Goal: Information Seeking & Learning: Check status

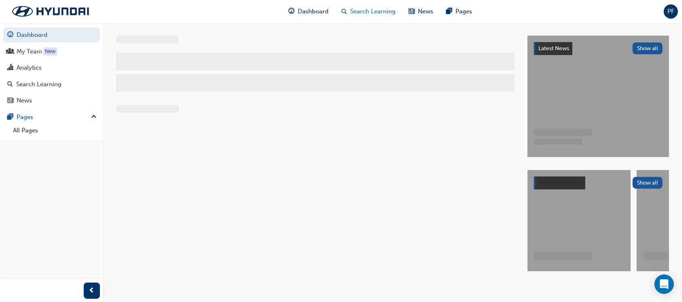
click at [366, 8] on span "Search Learning" at bounding box center [373, 11] width 45 height 9
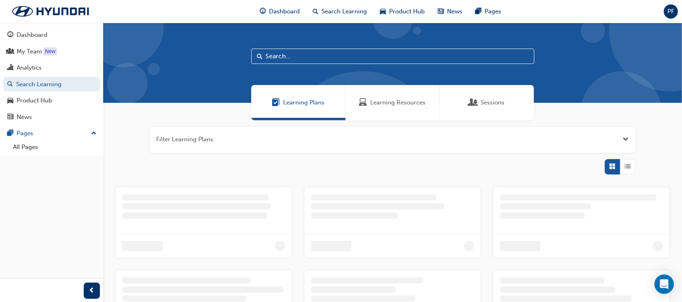
click at [387, 104] on span "Learning Resources" at bounding box center [398, 102] width 55 height 9
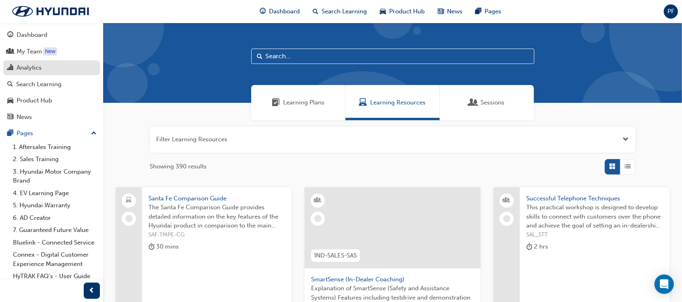
click at [32, 66] on div "Analytics" at bounding box center [29, 67] width 25 height 9
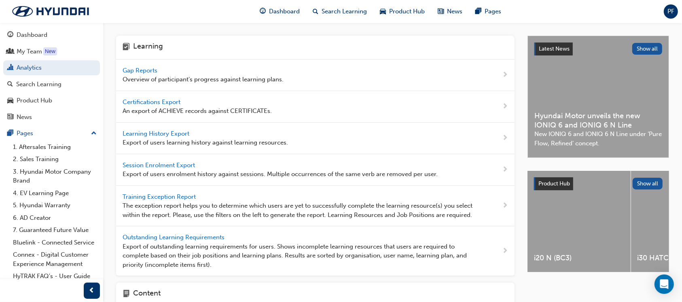
click at [127, 74] on div "Gap Reports Overview of participant's progress against learning plans." at bounding box center [203, 75] width 161 height 18
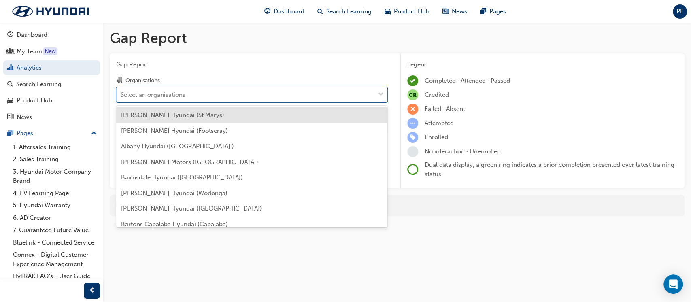
click at [155, 94] on div "Select an organisations" at bounding box center [153, 94] width 65 height 9
click at [121, 94] on input "Organisations option [PERSON_NAME] Hyundai (St Marys) focused, 1 of 181. 181 re…" at bounding box center [121, 94] width 1 height 7
type input "dc"
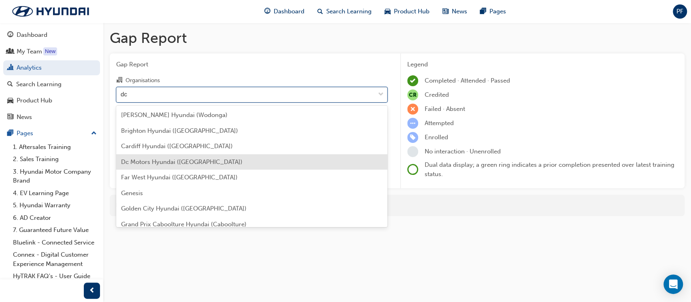
click at [161, 164] on span "Dc Motors Hyundai ([GEOGRAPHIC_DATA])" at bounding box center [181, 161] width 121 height 7
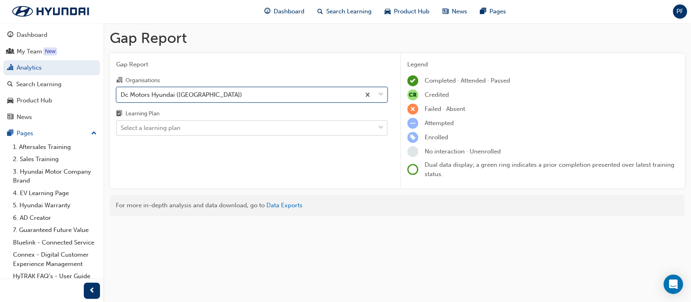
click at [160, 127] on div "Select a learning plan" at bounding box center [151, 127] width 60 height 9
click at [121, 127] on input "Learning Plan Select a learning plan" at bounding box center [121, 127] width 1 height 7
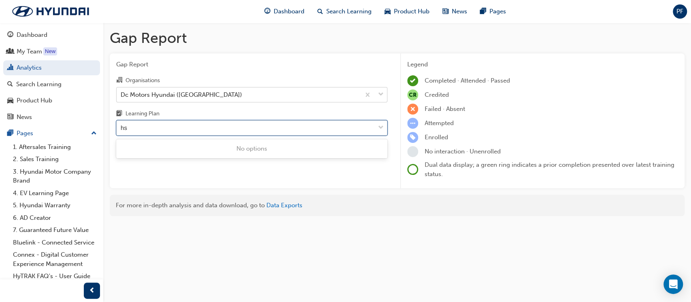
type input "h"
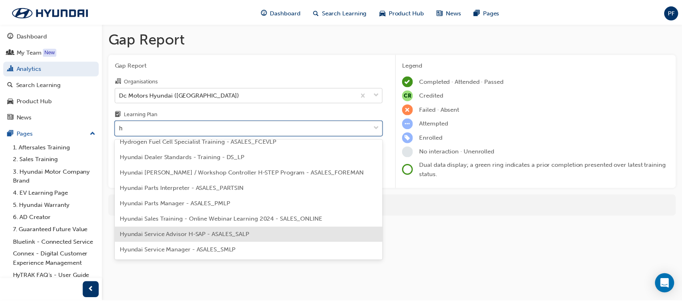
scroll to position [108, 0]
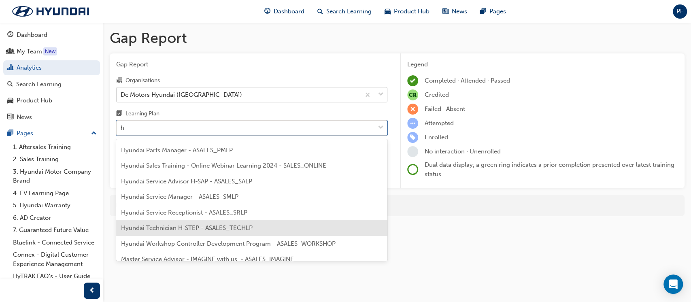
click at [181, 229] on span "Hyundai Technician H-STEP - ASALES_TECHLP" at bounding box center [187, 227] width 132 height 7
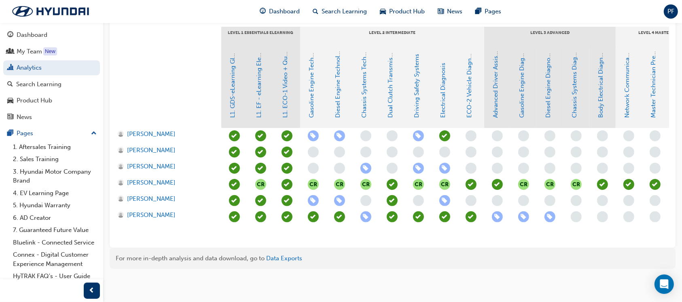
scroll to position [202, 0]
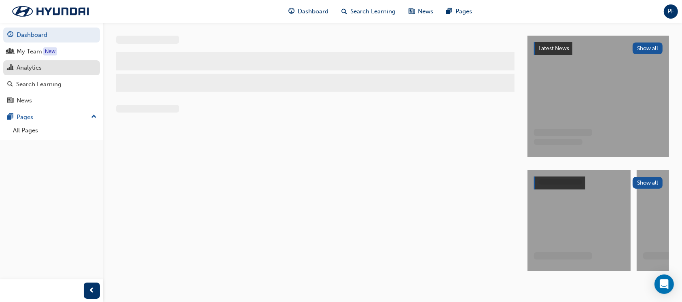
click at [21, 70] on div "Analytics" at bounding box center [29, 67] width 25 height 9
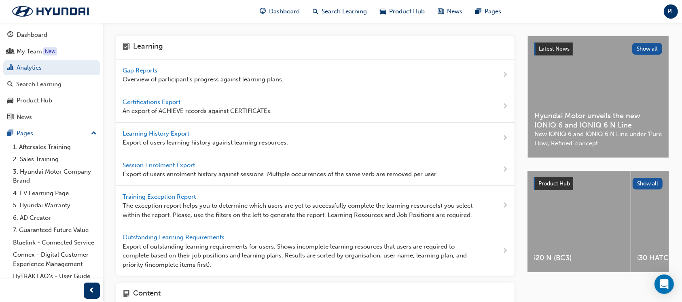
click at [133, 67] on span "Gap Reports" at bounding box center [141, 70] width 36 height 7
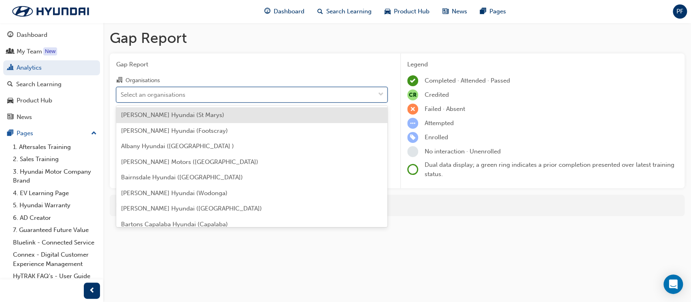
click at [202, 96] on div "Select an organisations" at bounding box center [246, 94] width 258 height 14
click at [121, 96] on input "Organisations option [PERSON_NAME] Hyundai (St Marys) focused, 1 of 181. 181 re…" at bounding box center [121, 94] width 1 height 7
type input "lak"
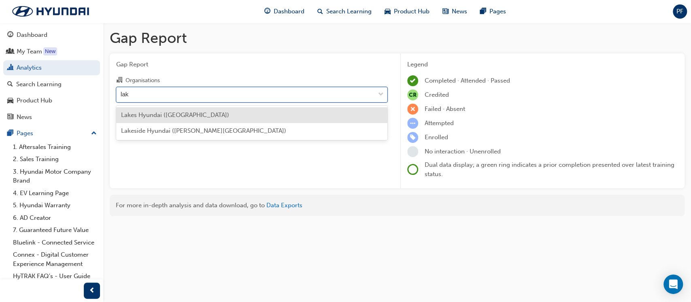
click at [193, 116] on span "Lakes Hyundai ([GEOGRAPHIC_DATA])" at bounding box center [175, 114] width 108 height 7
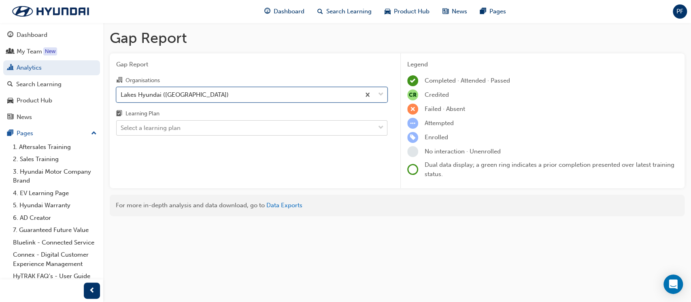
click at [191, 125] on div "Select a learning plan" at bounding box center [246, 128] width 258 height 14
click at [121, 125] on input "Learning Plan Select a learning plan" at bounding box center [121, 127] width 1 height 7
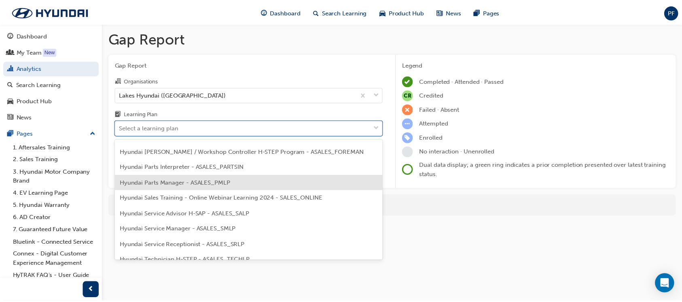
scroll to position [216, 0]
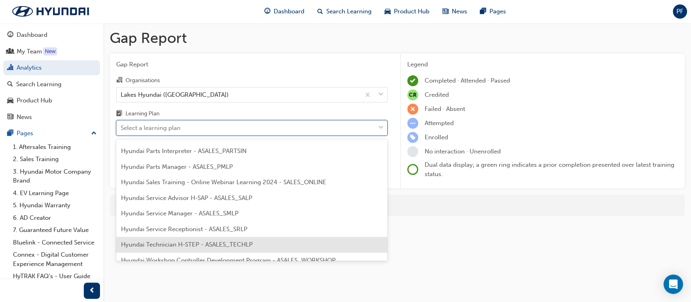
click at [200, 242] on span "Hyundai Technician H-STEP - ASALES_TECHLP" at bounding box center [187, 244] width 132 height 7
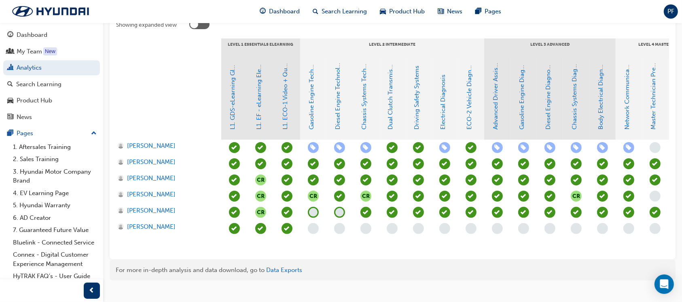
scroll to position [202, 0]
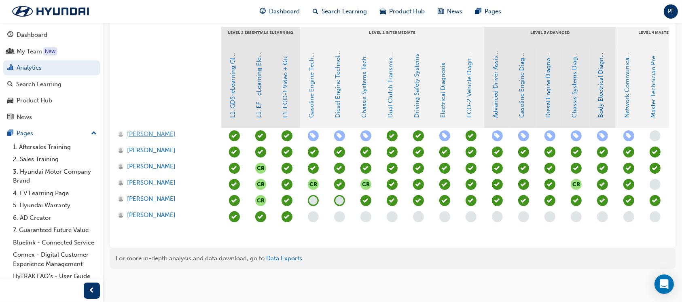
click at [139, 130] on span "[PERSON_NAME]" at bounding box center [151, 134] width 49 height 9
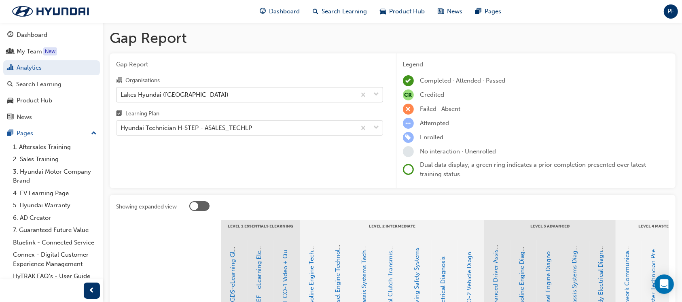
click at [191, 90] on div "Lakes Hyundai ([GEOGRAPHIC_DATA])" at bounding box center [175, 94] width 108 height 9
click at [121, 91] on input "Organisations Lakes Hyundai ([GEOGRAPHIC_DATA])" at bounding box center [121, 94] width 1 height 7
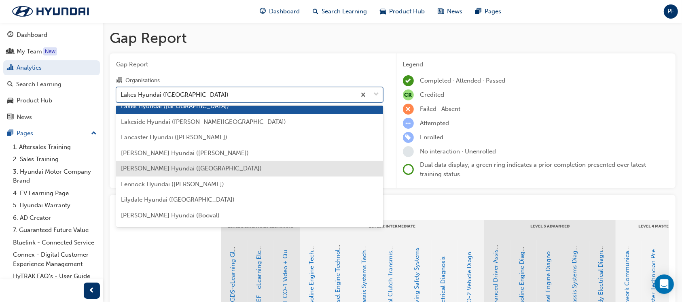
scroll to position [1341, 0]
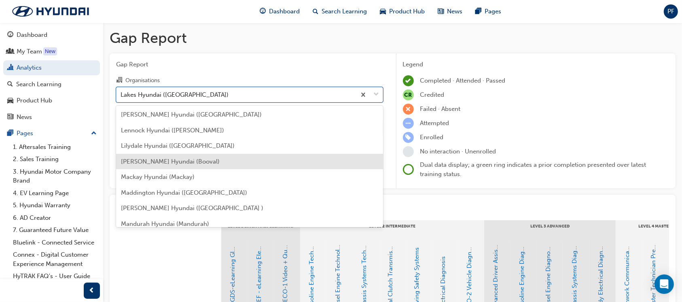
click at [167, 159] on span "[PERSON_NAME] Hyundai (Booval)" at bounding box center [170, 161] width 99 height 7
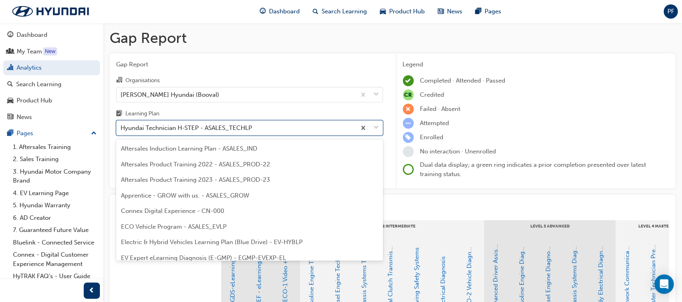
click at [192, 126] on div "Hyundai Technician H-STEP - ASALES_TECHLP" at bounding box center [187, 127] width 132 height 9
click at [121, 126] on input "Learning Plan option Hyundai Technician H-STEP - ASALES_TECHLP focused, 21 of 3…" at bounding box center [121, 127] width 1 height 7
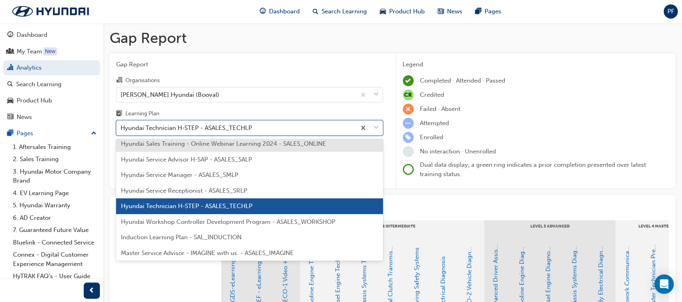
scroll to position [270, 0]
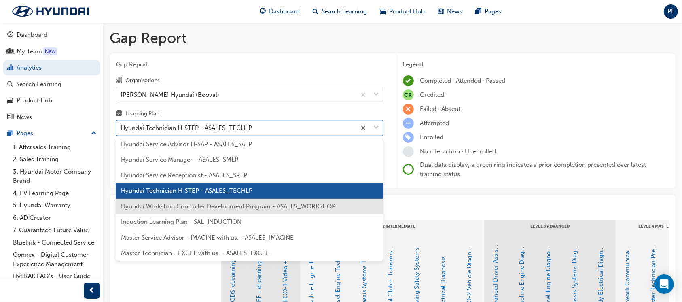
click at [186, 203] on span "Hyundai Workshop Controller Development Program - ASALES_WORKSHOP" at bounding box center [228, 206] width 215 height 7
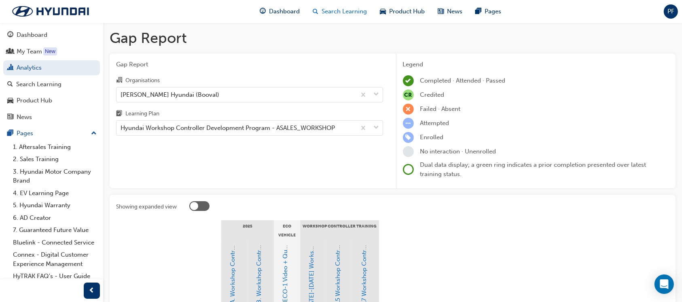
click at [333, 9] on span "Search Learning" at bounding box center [344, 11] width 45 height 9
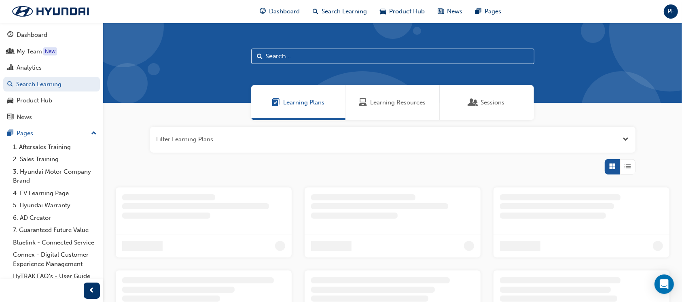
click at [410, 102] on span "Learning Resources" at bounding box center [398, 102] width 55 height 9
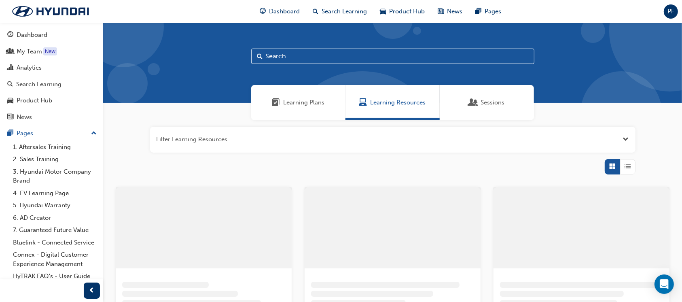
drag, startPoint x: 316, startPoint y: 58, endPoint x: 249, endPoint y: 57, distance: 67.6
click at [249, 57] on div at bounding box center [392, 63] width 579 height 80
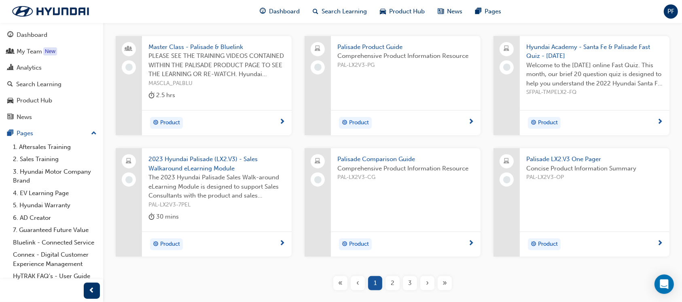
scroll to position [162, 0]
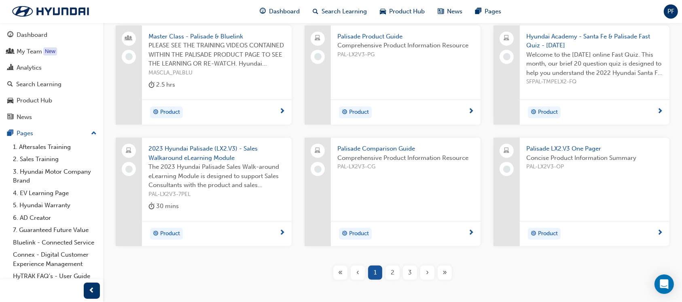
type input "pali"
click at [396, 272] on div "2" at bounding box center [393, 273] width 14 height 14
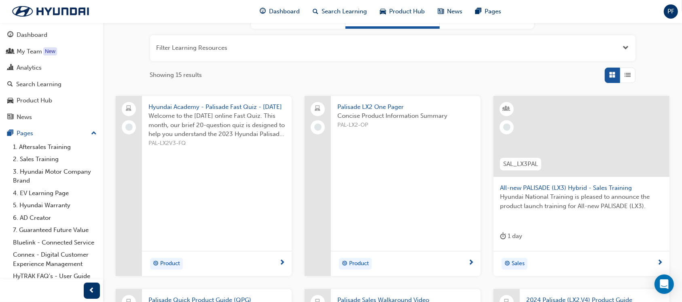
scroll to position [108, 0]
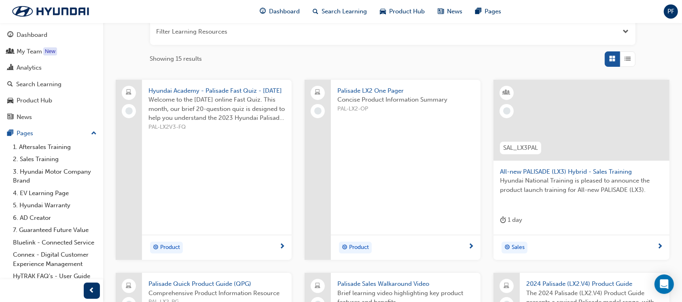
click at [583, 125] on div at bounding box center [582, 120] width 176 height 81
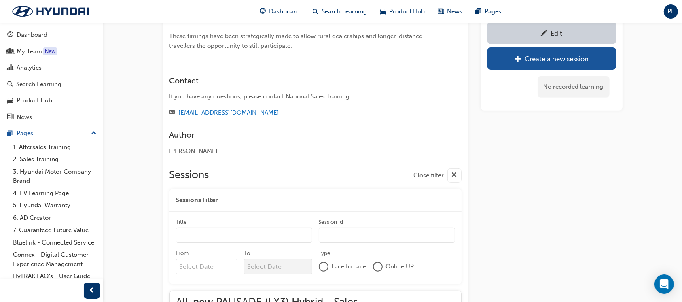
scroll to position [389, 0]
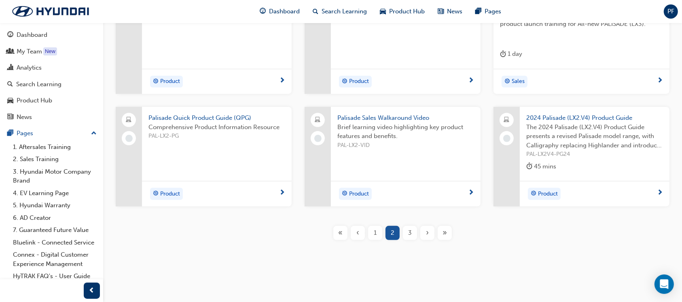
scroll to position [276, 0]
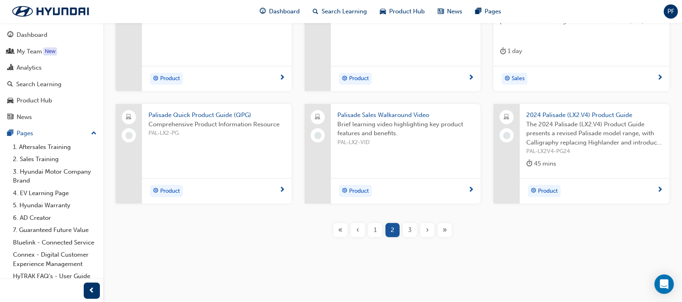
click at [410, 228] on span "3" at bounding box center [410, 229] width 4 height 9
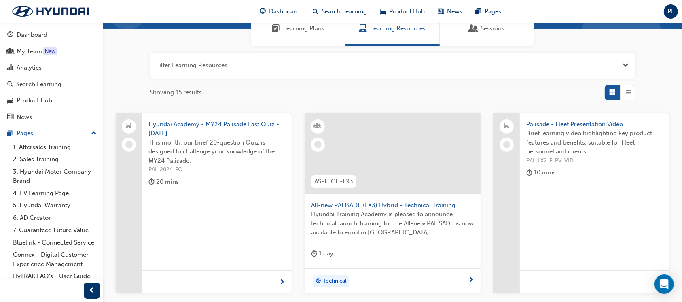
scroll to position [56, 0]
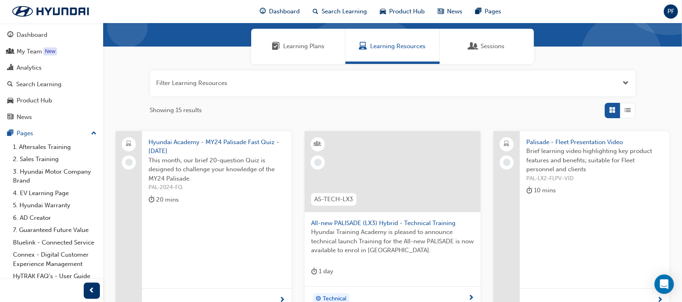
click at [374, 180] on div at bounding box center [393, 171] width 176 height 81
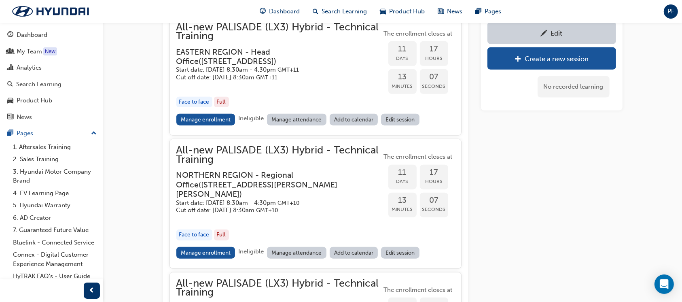
scroll to position [807, 0]
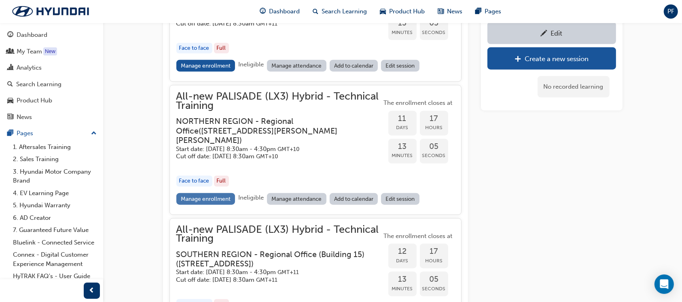
click at [208, 205] on link "Manage enrollment" at bounding box center [205, 199] width 59 height 12
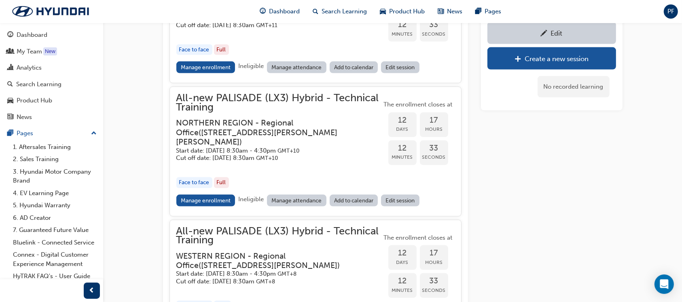
scroll to position [1239, 0]
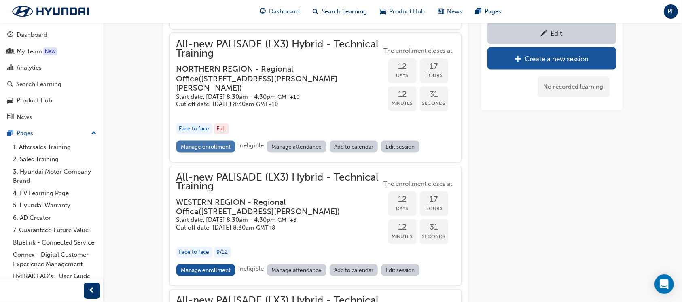
click at [204, 153] on link "Manage enrollment" at bounding box center [205, 147] width 59 height 12
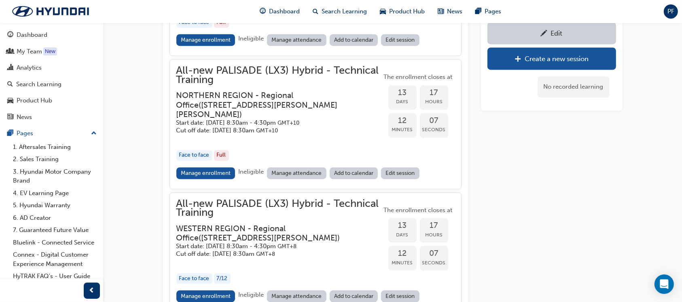
scroll to position [1725, 0]
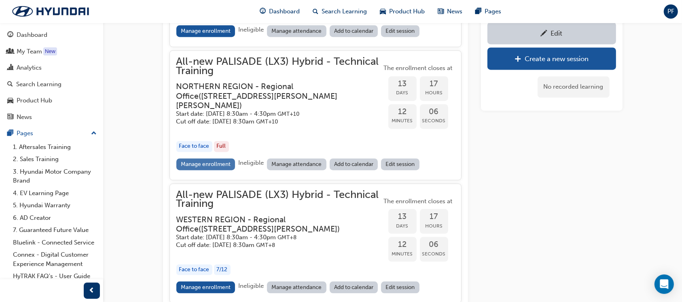
click at [221, 170] on link "Manage enrollment" at bounding box center [205, 164] width 59 height 12
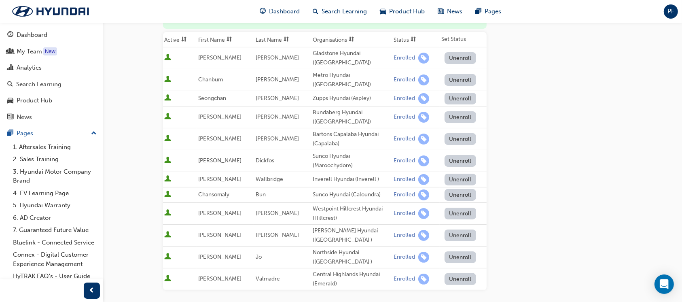
scroll to position [108, 0]
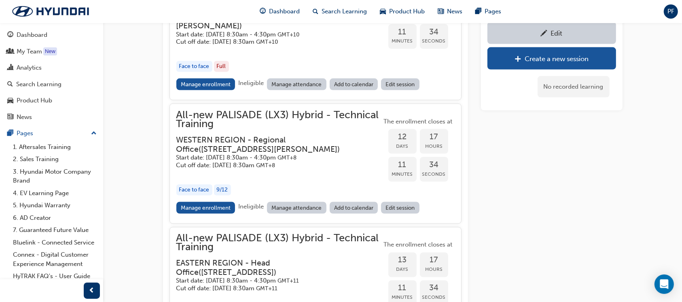
scroll to position [1239, 0]
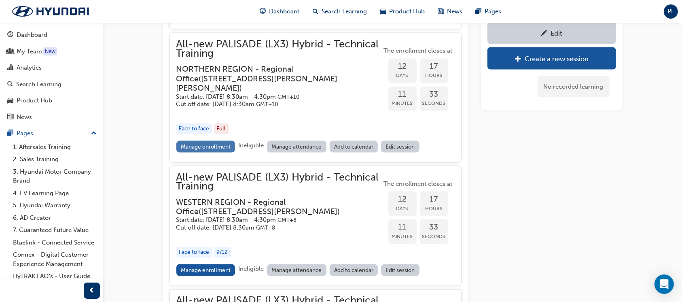
click at [199, 153] on link "Manage enrollment" at bounding box center [205, 147] width 59 height 12
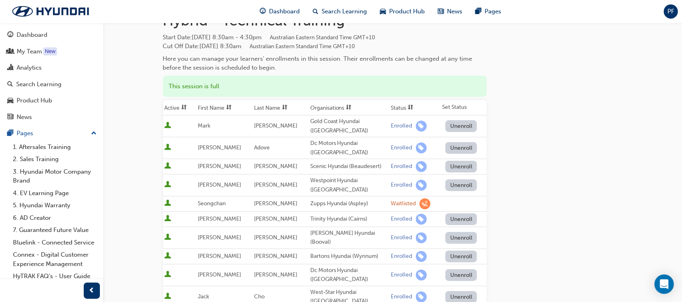
scroll to position [162, 0]
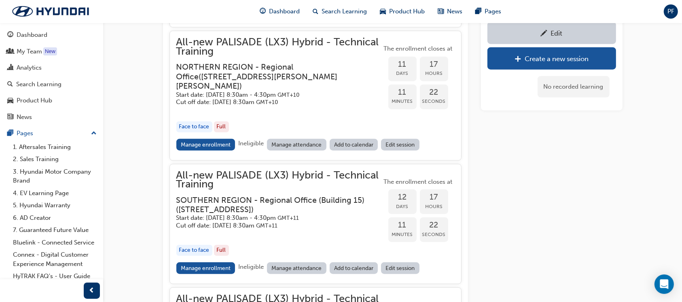
scroll to position [861, 0]
click at [206, 151] on link "Manage enrollment" at bounding box center [205, 145] width 59 height 12
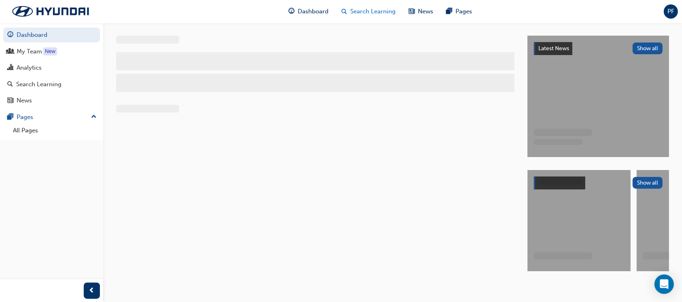
click at [369, 11] on span "Search Learning" at bounding box center [373, 11] width 45 height 9
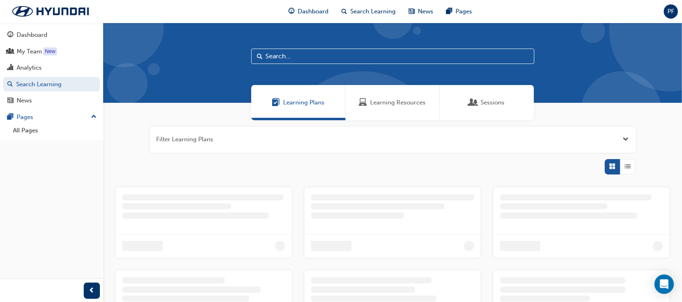
click at [383, 103] on span "Learning Resources" at bounding box center [398, 102] width 55 height 9
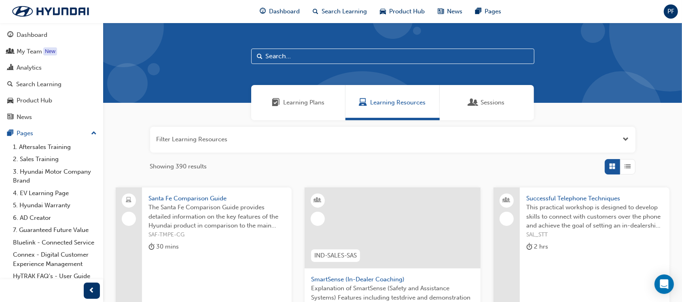
click at [285, 56] on input "text" at bounding box center [392, 56] width 283 height 15
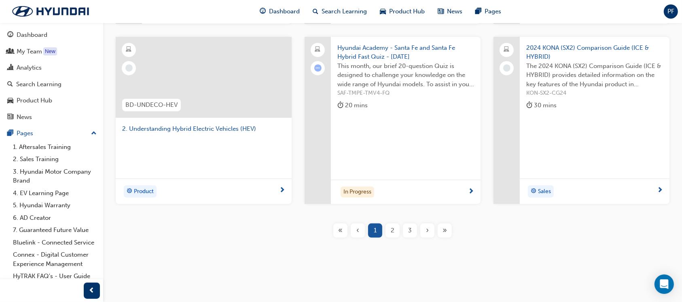
scroll to position [272, 0]
type input "hybr"
click at [393, 227] on span "2" at bounding box center [393, 230] width 4 height 9
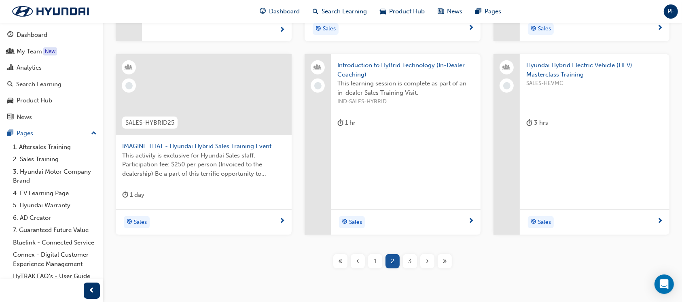
scroll to position [357, 0]
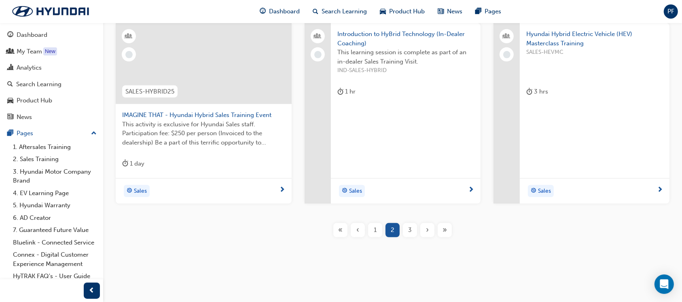
click at [410, 225] on span "3" at bounding box center [410, 229] width 4 height 9
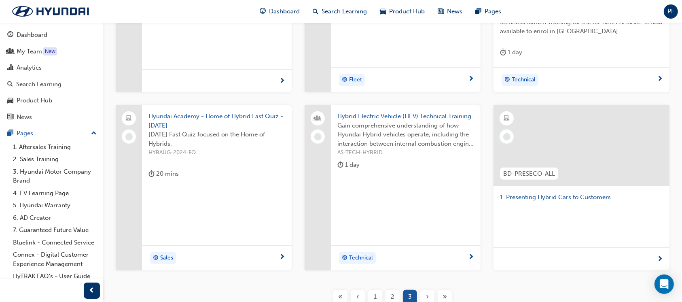
scroll to position [289, 0]
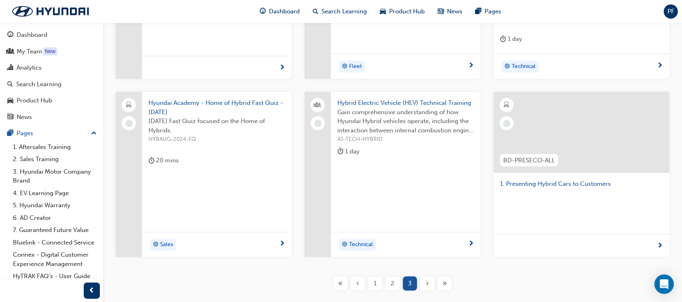
click at [392, 185] on div "Hybrid Electric Vehicle (HEV) Technical Training Gain comprehensive understandi…" at bounding box center [406, 174] width 150 height 165
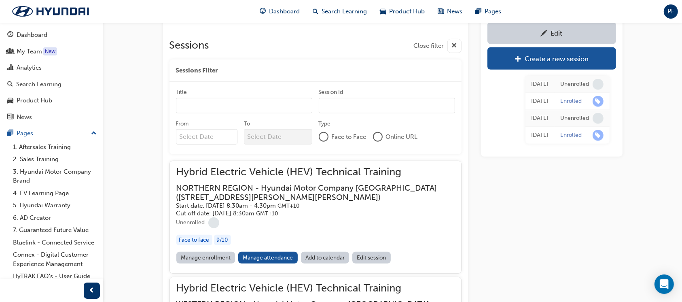
scroll to position [543, 0]
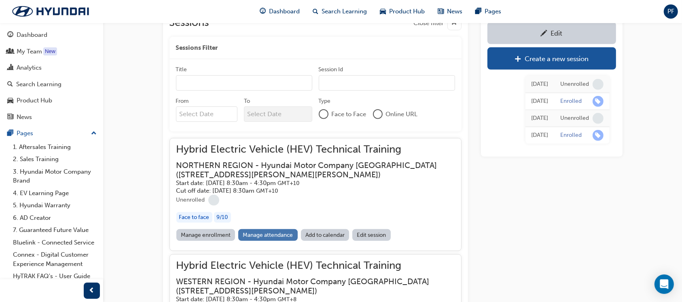
click at [278, 229] on link "Manage attendance" at bounding box center [267, 235] width 59 height 12
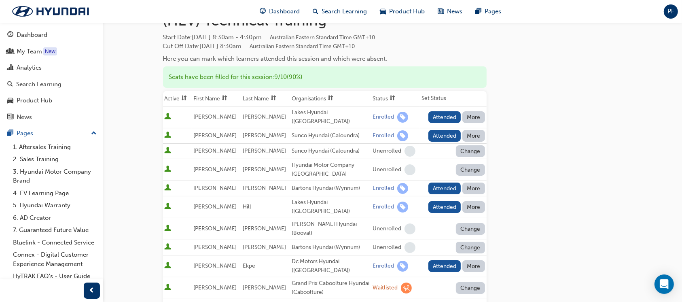
scroll to position [108, 0]
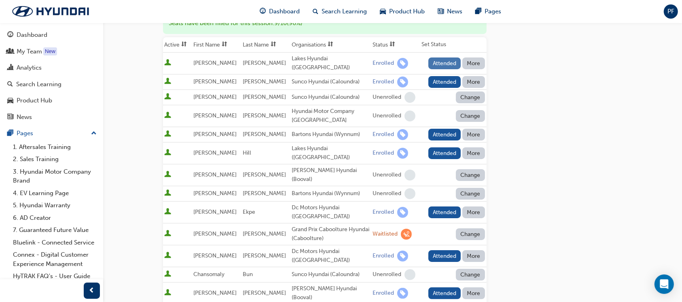
click at [444, 57] on button "Attended" at bounding box center [445, 63] width 33 height 12
click at [440, 76] on button "Attended" at bounding box center [445, 82] width 33 height 12
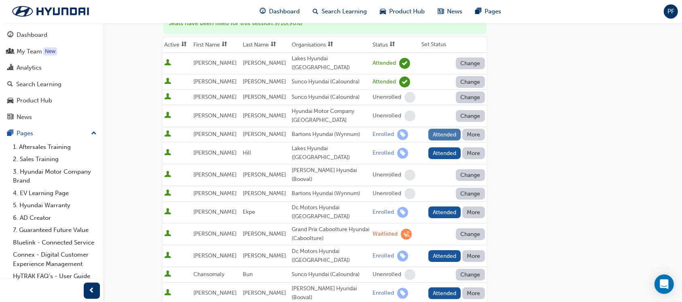
click at [448, 129] on button "Attended" at bounding box center [445, 135] width 33 height 12
click at [447, 147] on button "Attended" at bounding box center [445, 153] width 33 height 12
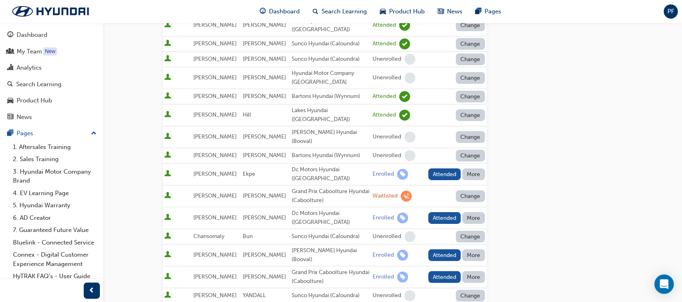
scroll to position [162, 0]
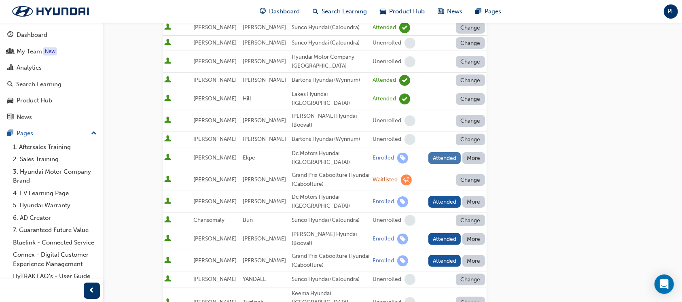
click at [446, 152] on button "Attended" at bounding box center [445, 158] width 33 height 12
click at [478, 196] on button "More" at bounding box center [474, 202] width 23 height 12
click at [466, 198] on div "Absent" at bounding box center [462, 199] width 19 height 9
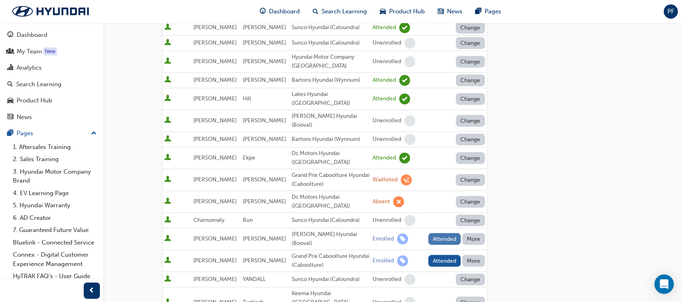
click at [446, 233] on button "Attended" at bounding box center [445, 239] width 33 height 12
click at [476, 255] on button "More" at bounding box center [474, 261] width 23 height 12
click at [470, 251] on div "Absent" at bounding box center [462, 252] width 19 height 9
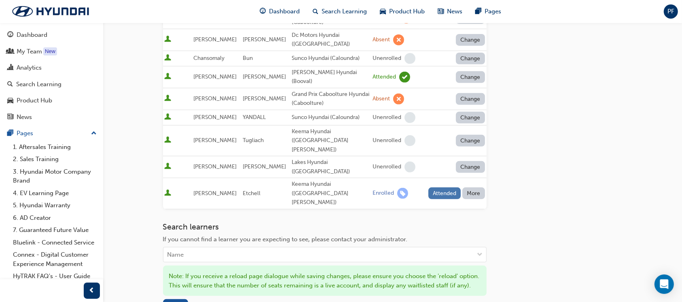
click at [445, 187] on button "Attended" at bounding box center [445, 193] width 33 height 12
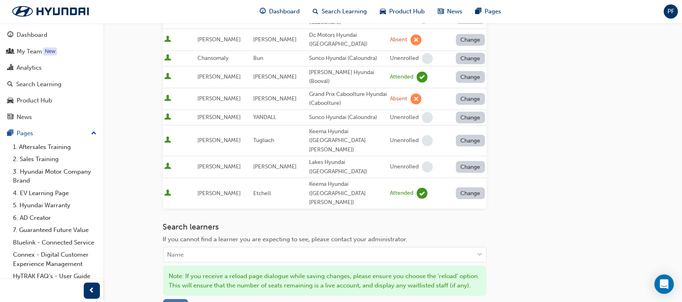
click at [177, 302] on span "Save" at bounding box center [175, 305] width 13 height 7
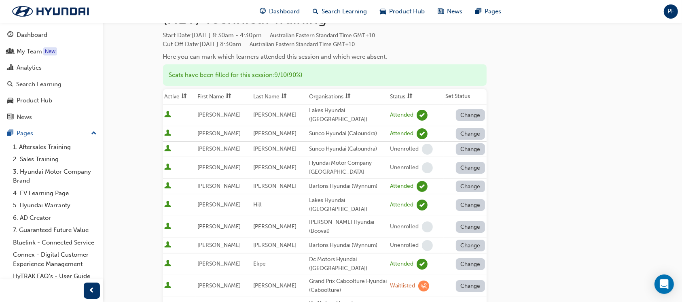
scroll to position [0, 0]
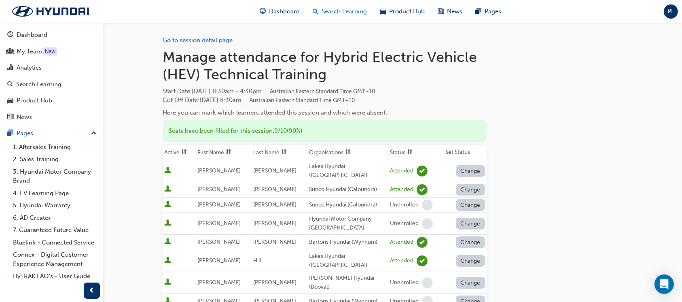
click at [351, 10] on span "Search Learning" at bounding box center [344, 11] width 45 height 9
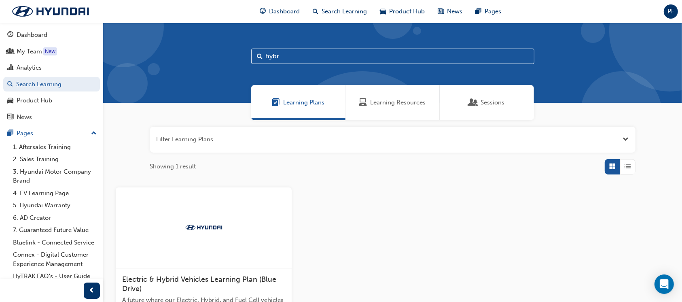
drag, startPoint x: 292, startPoint y: 56, endPoint x: 253, endPoint y: 52, distance: 39.4
click at [251, 53] on div "hybr" at bounding box center [392, 63] width 579 height 80
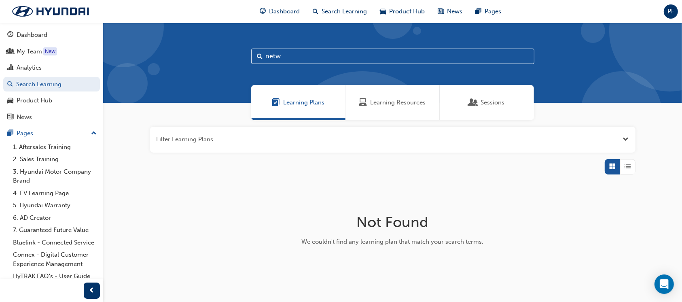
type input "netw"
click at [396, 104] on span "Learning Resources" at bounding box center [398, 102] width 55 height 9
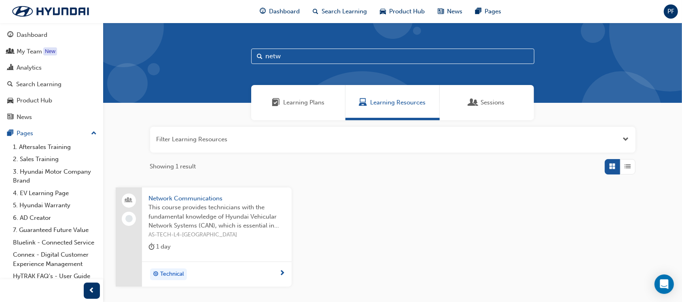
click at [210, 204] on span "This course provides technicians with the fundamental knowledge of Hyundai Vehi…" at bounding box center [217, 217] width 137 height 28
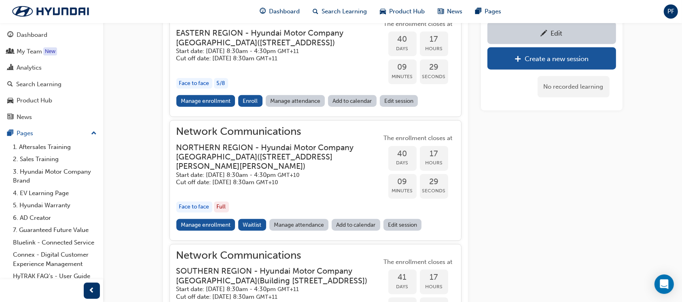
scroll to position [855, 0]
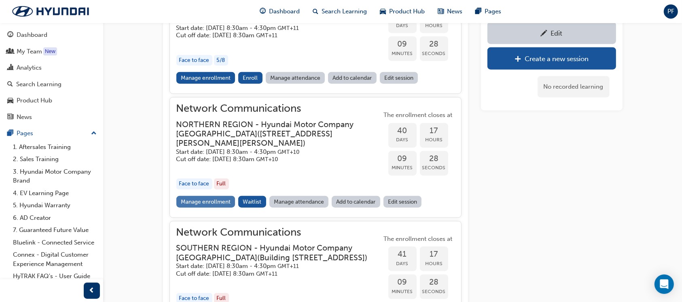
click at [212, 200] on link "Manage enrollment" at bounding box center [205, 202] width 59 height 12
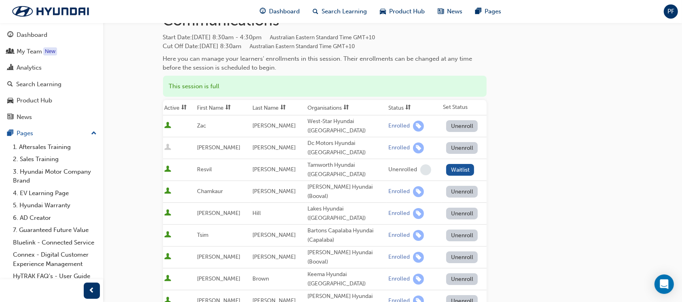
scroll to position [108, 0]
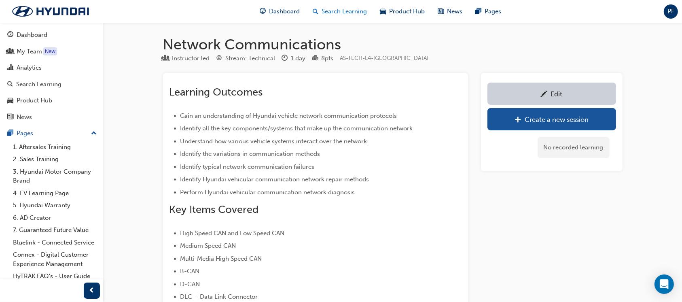
click at [345, 13] on span "Search Learning" at bounding box center [344, 11] width 45 height 9
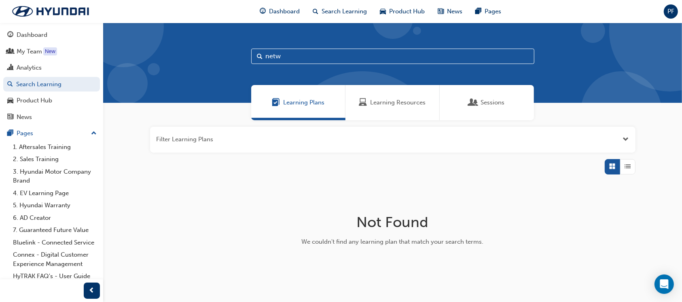
click at [389, 102] on span "Learning Resources" at bounding box center [398, 102] width 55 height 9
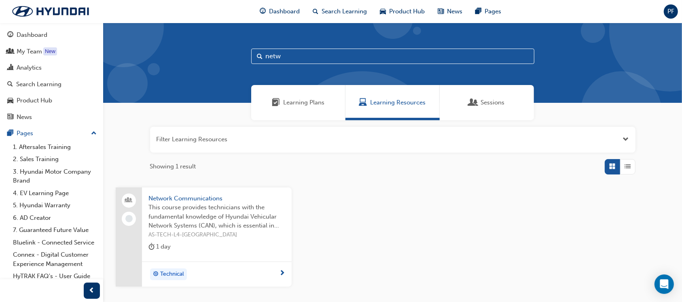
click at [296, 56] on input "netw" at bounding box center [392, 56] width 283 height 15
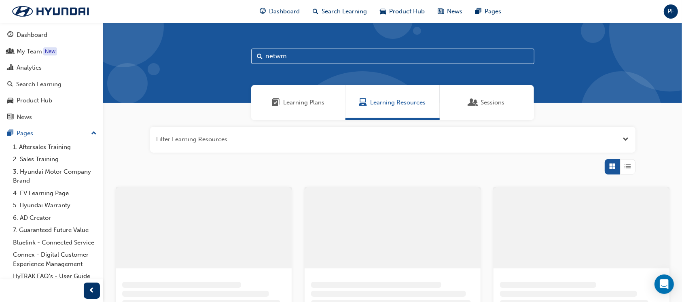
drag, startPoint x: 294, startPoint y: 52, endPoint x: 246, endPoint y: 52, distance: 48.6
click at [246, 52] on div "netwm" at bounding box center [392, 63] width 579 height 80
type input "master"
click at [183, 63] on div "master" at bounding box center [392, 63] width 579 height 80
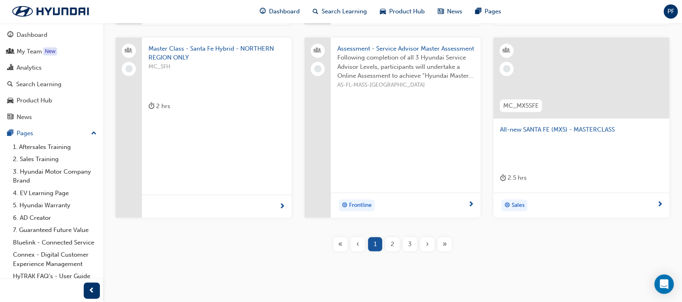
scroll to position [366, 0]
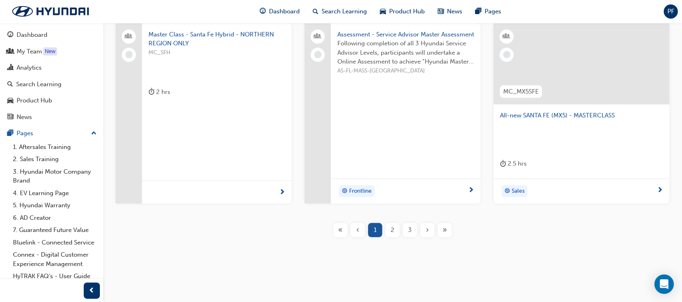
click at [387, 227] on div "2" at bounding box center [393, 230] width 14 height 14
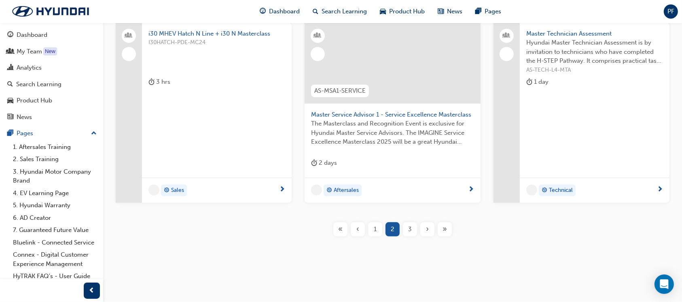
scroll to position [285, 0]
click at [550, 41] on span "Hyundai Master Technician Assessment is by invitation to technicians who have c…" at bounding box center [595, 53] width 137 height 28
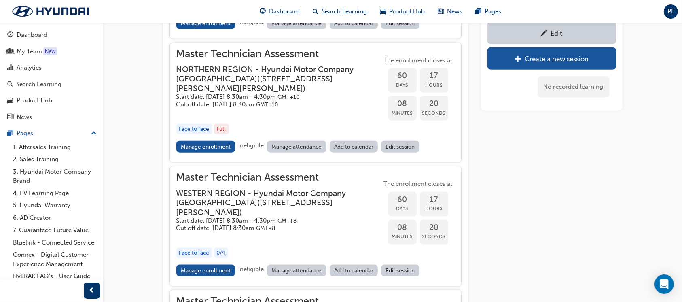
scroll to position [994, 0]
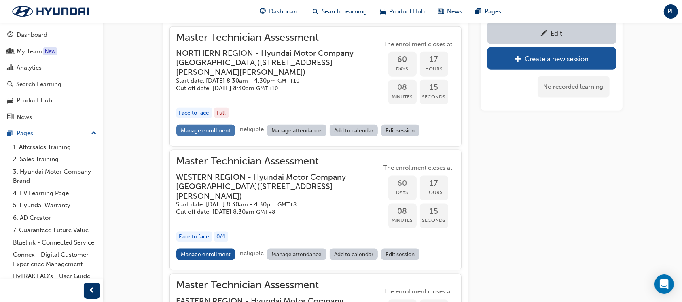
click at [194, 136] on link "Manage enrollment" at bounding box center [205, 131] width 59 height 12
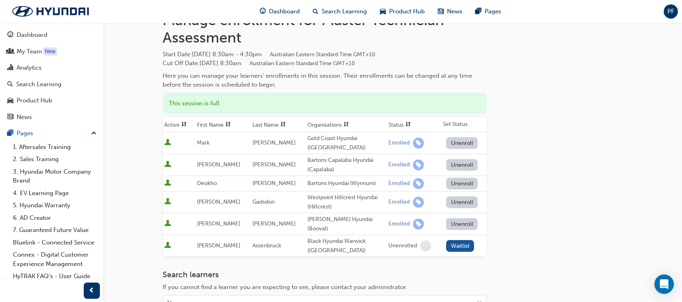
scroll to position [54, 0]
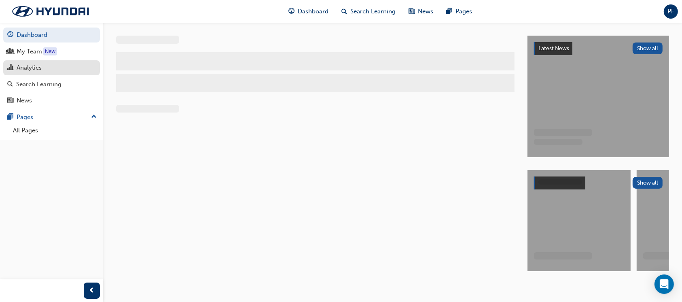
click at [39, 62] on link "Analytics" at bounding box center [51, 67] width 97 height 15
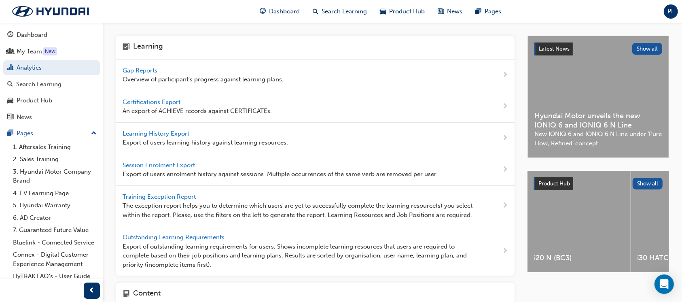
click at [155, 69] on span "Gap Reports" at bounding box center [141, 70] width 36 height 7
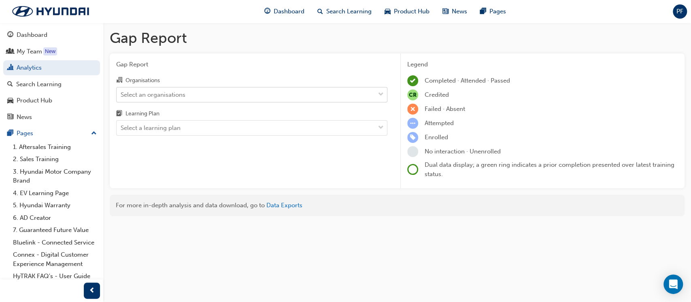
click at [165, 92] on div "Select an organisations" at bounding box center [153, 94] width 65 height 9
click at [121, 92] on input "Organisations Select an organisations" at bounding box center [121, 94] width 1 height 7
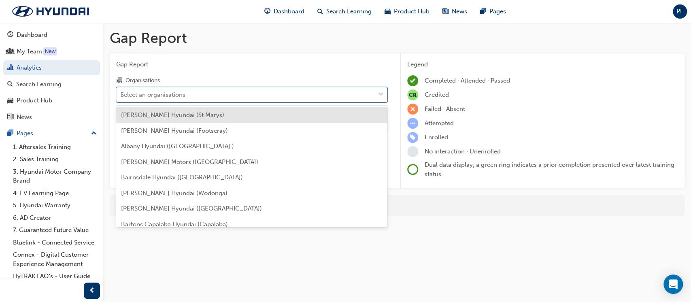
type input "ll"
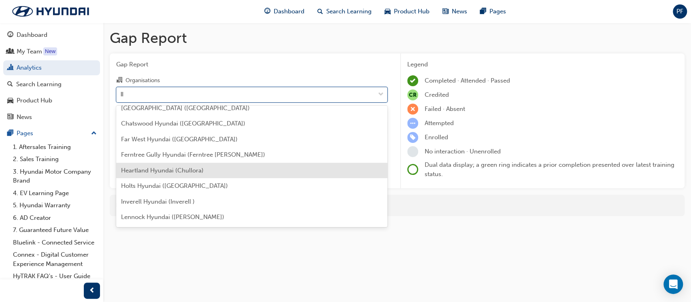
scroll to position [108, 0]
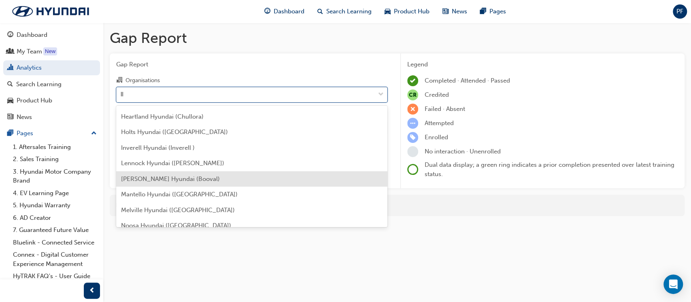
click at [191, 176] on span "[PERSON_NAME] Hyundai (Booval)" at bounding box center [170, 178] width 99 height 7
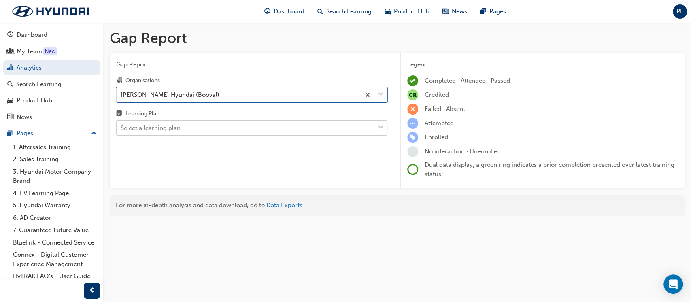
click at [178, 131] on div "Select a learning plan" at bounding box center [151, 127] width 60 height 9
click at [121, 131] on input "Learning Plan Select a learning plan" at bounding box center [121, 127] width 1 height 7
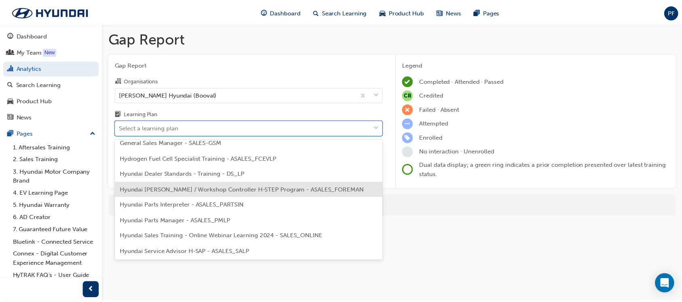
scroll to position [216, 0]
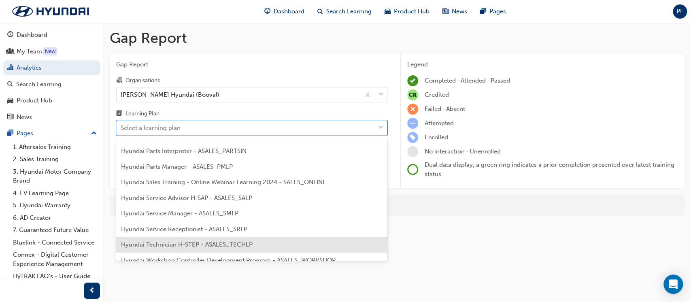
click at [197, 242] on span "Hyundai Technician H-STEP - ASALES_TECHLP" at bounding box center [187, 244] width 132 height 7
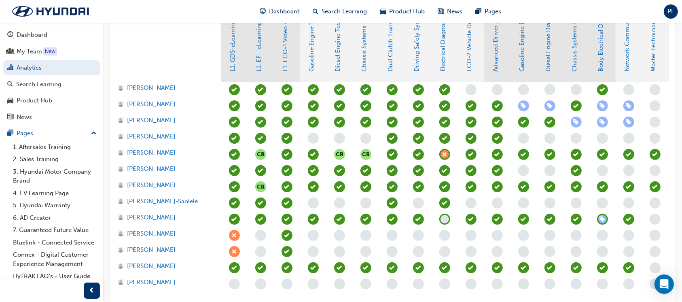
scroll to position [216, 0]
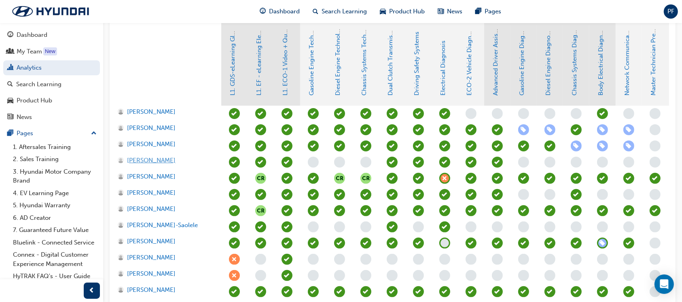
click at [154, 160] on span "[PERSON_NAME]" at bounding box center [151, 160] width 49 height 9
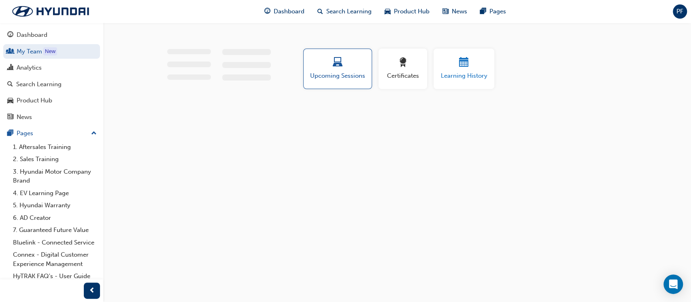
click at [457, 72] on span "Learning History" at bounding box center [464, 75] width 49 height 9
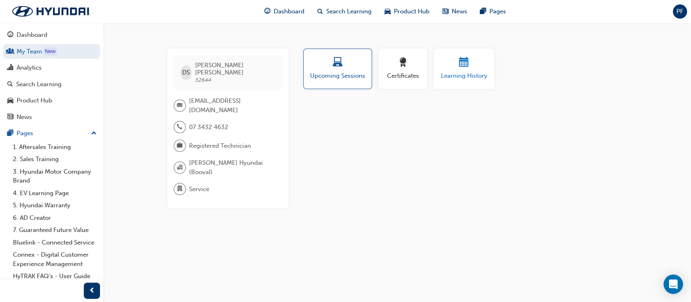
click at [467, 76] on span "Learning History" at bounding box center [464, 75] width 49 height 9
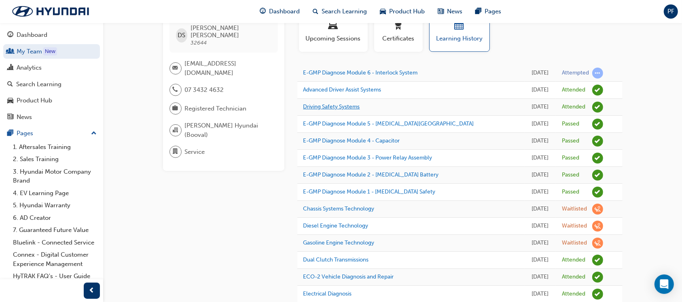
scroll to position [21, 0]
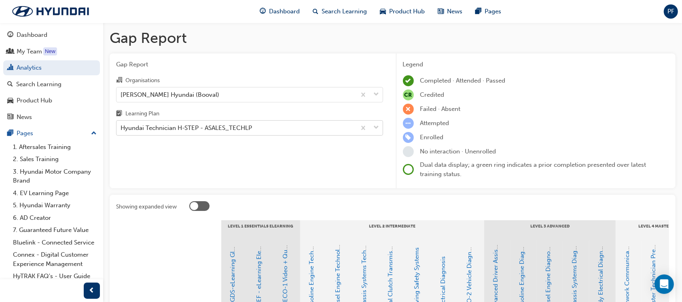
click at [170, 132] on div "Hyundai Technician H-STEP - ASALES_TECHLP" at bounding box center [187, 127] width 132 height 9
click at [121, 131] on input "Learning Plan Hyundai Technician H-STEP - ASALES_TECHLP" at bounding box center [121, 127] width 1 height 7
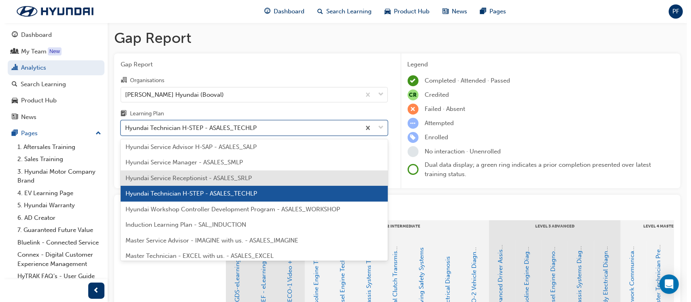
scroll to position [321, 0]
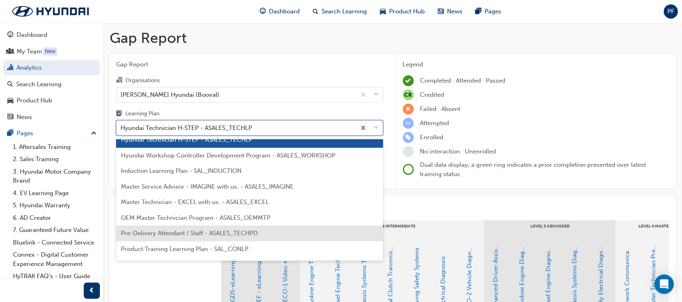
click at [206, 235] on span "Pre-Delivery Attendant / Staff - ASALES_TECHPD" at bounding box center [189, 232] width 137 height 7
